Goal: Transaction & Acquisition: Purchase product/service

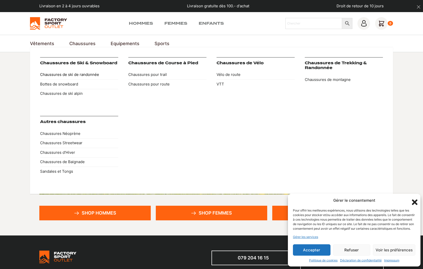
click at [83, 73] on link "Chaussures de ski de randonnée" at bounding box center [79, 75] width 78 height 10
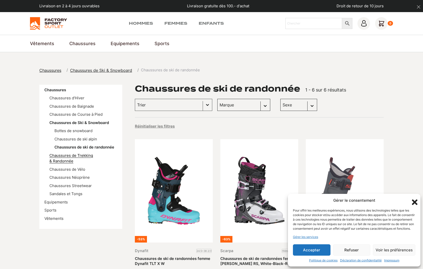
click at [74, 157] on link "Chaussures de Trekking & Randonnée" at bounding box center [71, 158] width 44 height 11
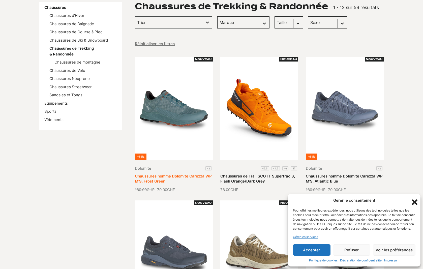
scroll to position [83, 0]
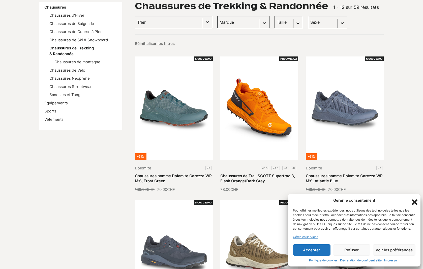
click at [416, 200] on icon "Fermer la boîte de dialogue" at bounding box center [415, 203] width 6 height 6
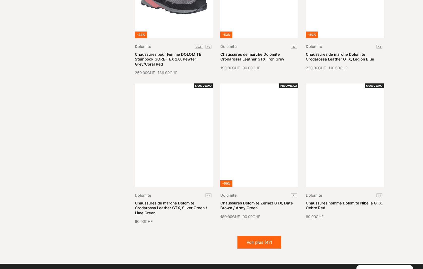
scroll to position [492, 0]
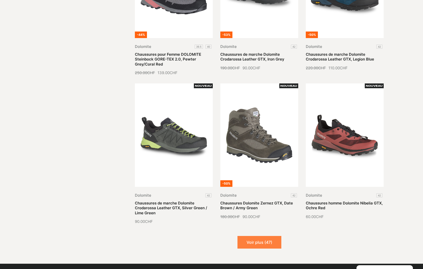
click at [258, 241] on button "Voir plus (47)" at bounding box center [260, 242] width 44 height 13
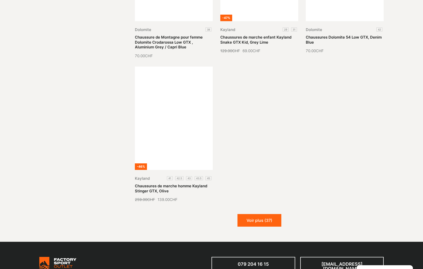
scroll to position [1095, 0]
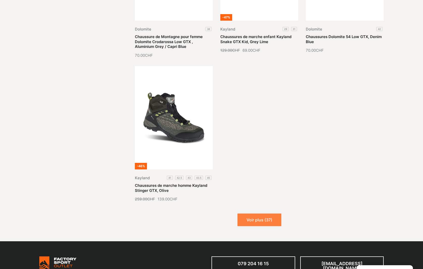
click at [258, 224] on button "Voir plus (37)" at bounding box center [260, 220] width 44 height 13
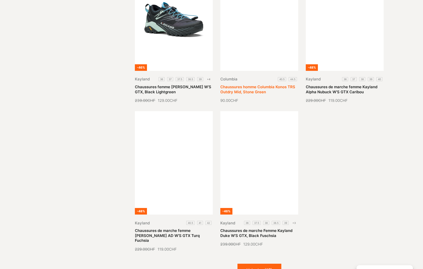
scroll to position [1564, 0]
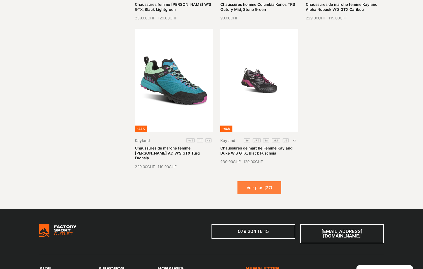
click at [255, 184] on button "Voir plus (27)" at bounding box center [260, 187] width 44 height 13
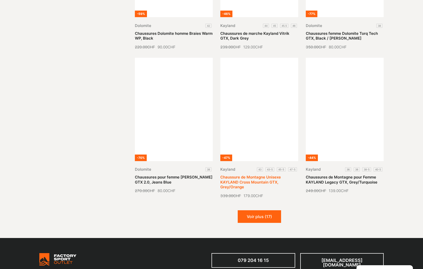
scroll to position [1973, 0]
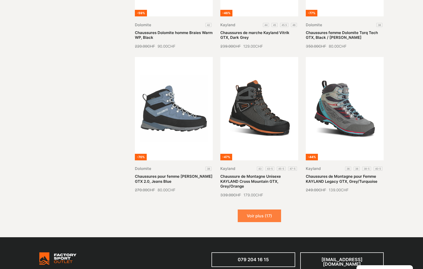
click at [265, 212] on button "Voir plus (17)" at bounding box center [259, 216] width 43 height 13
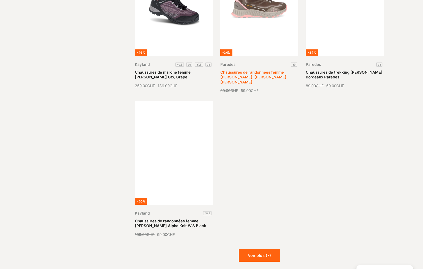
scroll to position [2515, 0]
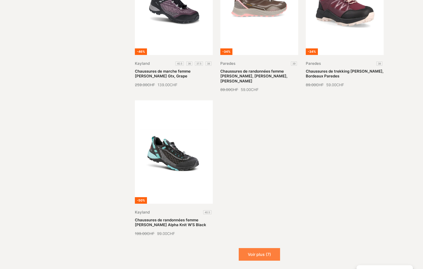
click at [258, 249] on button "Voir plus (7)" at bounding box center [259, 254] width 41 height 13
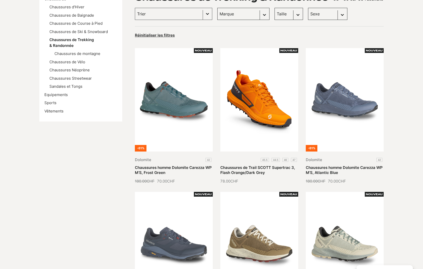
scroll to position [0, 0]
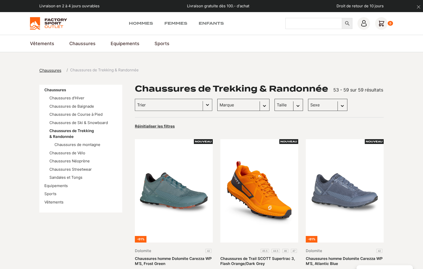
click at [303, 22] on input "Chercher" at bounding box center [314, 23] width 57 height 11
paste input "Kayland Cross Mountain GTX W"
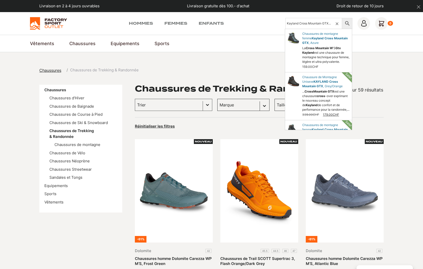
type input "Kayland Cross Mountain GTX W"
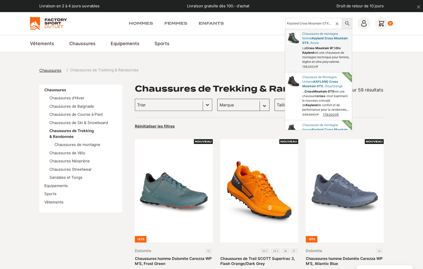
click at [316, 55] on link "Chaussures de montagne femme , Azure" at bounding box center [318, 50] width 67 height 43
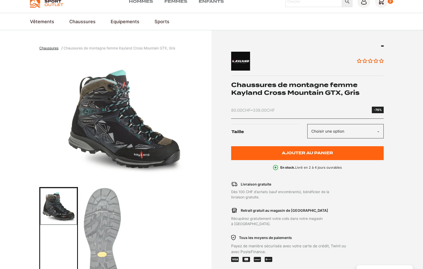
scroll to position [21, 0]
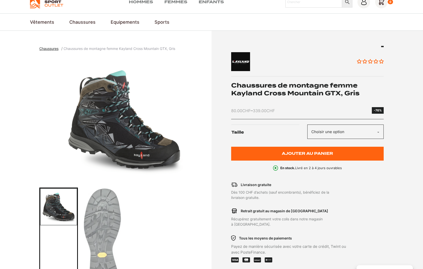
click at [379, 131] on select "Choisir une option 37 37.5 38 38.5" at bounding box center [346, 132] width 76 height 14
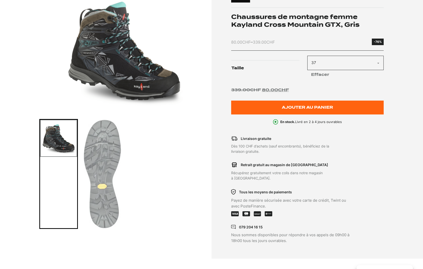
scroll to position [92, 0]
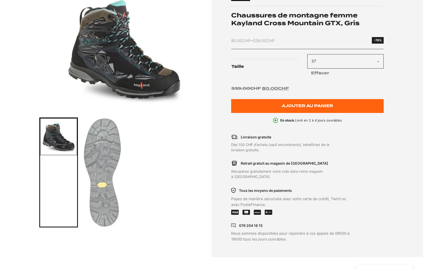
click at [49, 141] on img "Go to slide 1" at bounding box center [58, 136] width 37 height 37
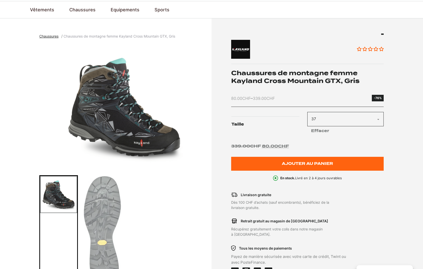
scroll to position [35, 0]
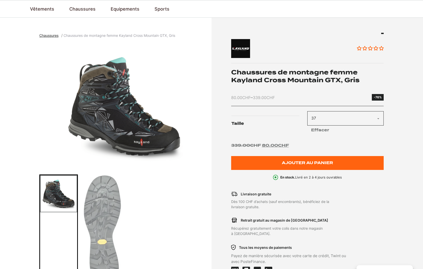
click at [379, 117] on select "Choisir une option 37 37.5 38 38.5" at bounding box center [346, 118] width 76 height 14
click at [379, 118] on select "Choisir une option 37 37.5 38 38.5" at bounding box center [346, 118] width 76 height 14
select select "37"
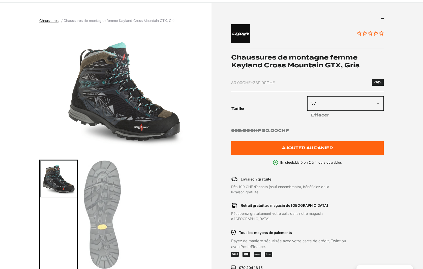
scroll to position [50, 0]
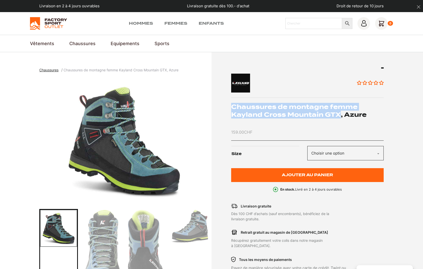
drag, startPoint x: 231, startPoint y: 106, endPoint x: 341, endPoint y: 116, distance: 110.7
click at [341, 116] on div "Aucun avis Chaussures de montagne femme Kayland Cross Mountain GTX, Azure 159.0…" at bounding box center [299, 189] width 170 height 244
copy h1 "Chaussures de montagne femme Kayland Cross Mountain GTX"
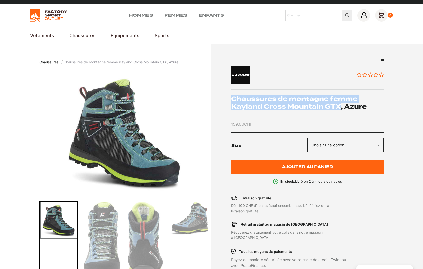
scroll to position [8, 0]
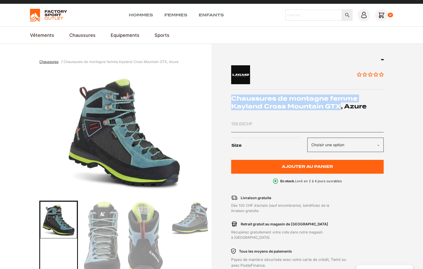
click at [379, 143] on select "Choisir une option 37 39" at bounding box center [346, 145] width 76 height 14
select select "37"
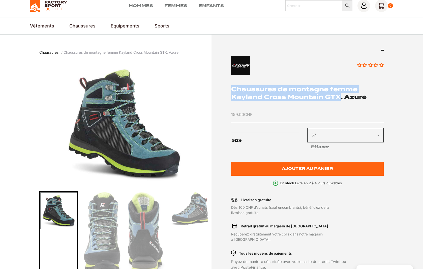
scroll to position [22, 0]
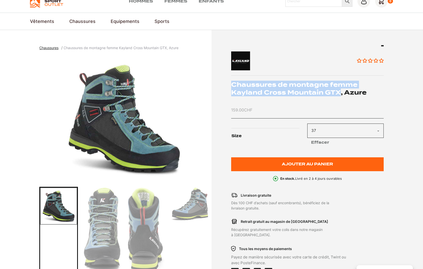
click at [379, 130] on select "Choisir une option 37 39" at bounding box center [346, 131] width 76 height 14
